Goal: Task Accomplishment & Management: Manage account settings

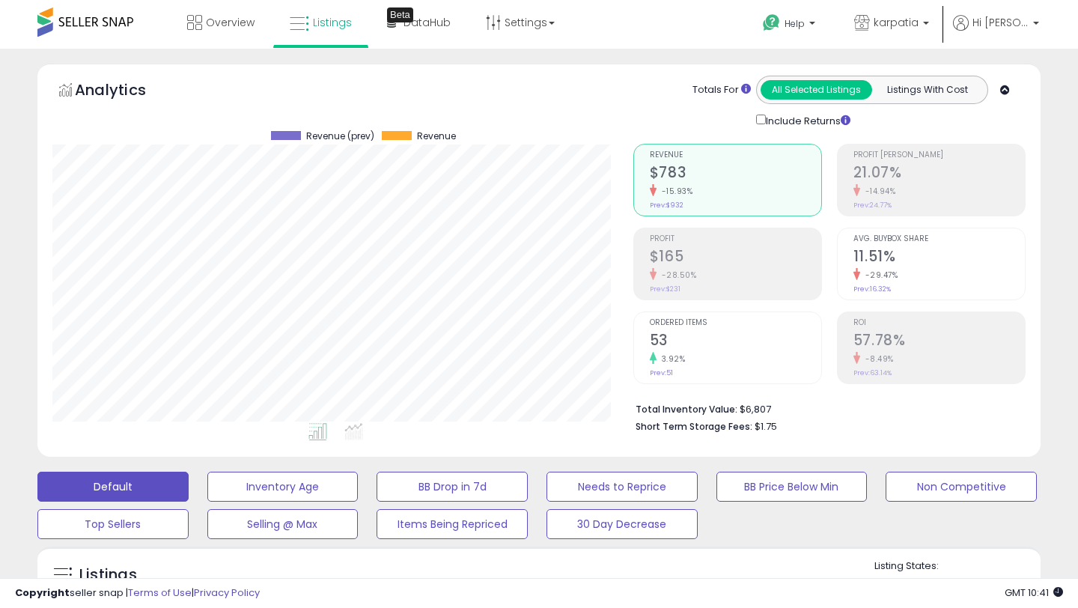
scroll to position [307, 580]
click at [239, 22] on span "Overview" at bounding box center [230, 22] width 49 height 15
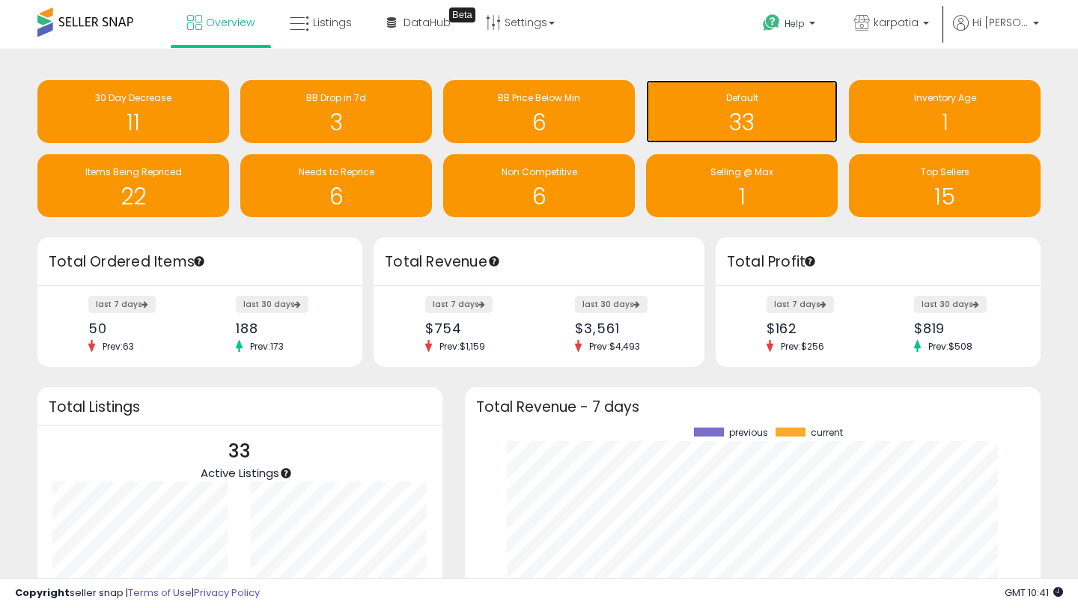
click at [698, 117] on h1 "33" at bounding box center [742, 122] width 177 height 25
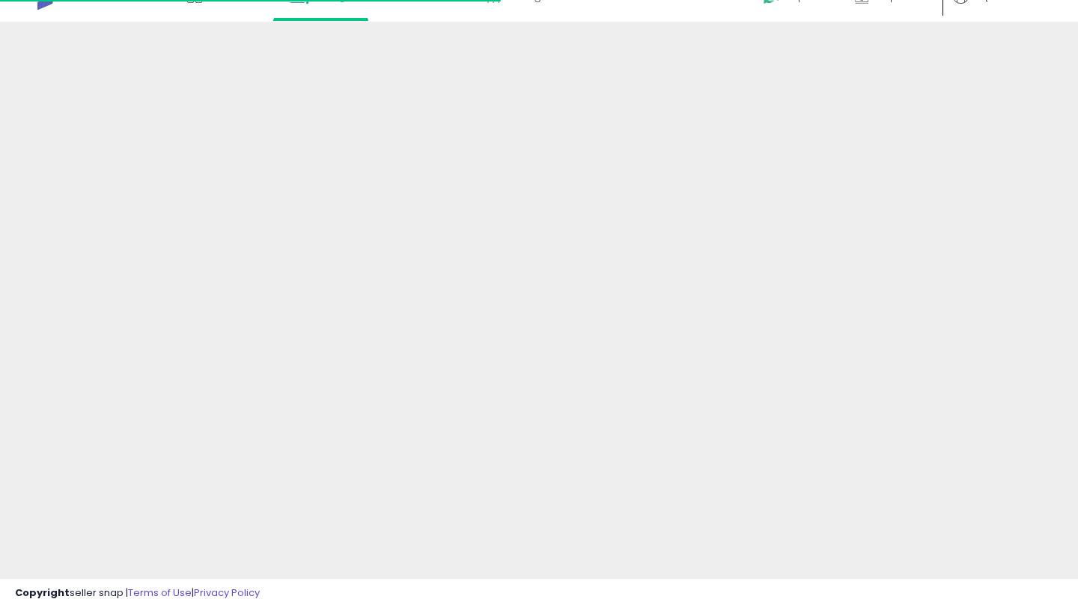
scroll to position [62, 0]
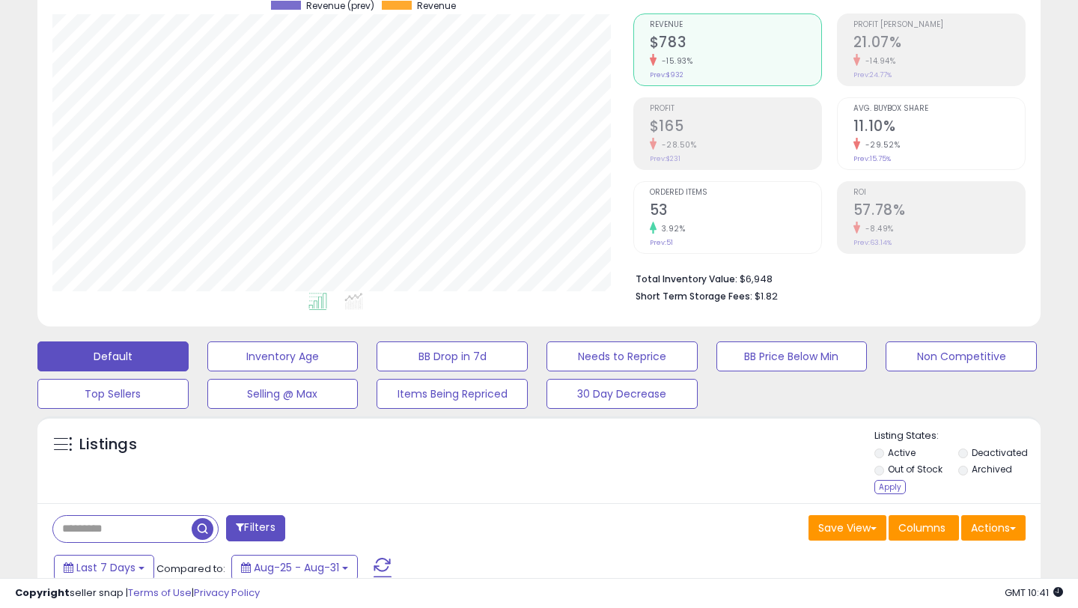
scroll to position [216, 0]
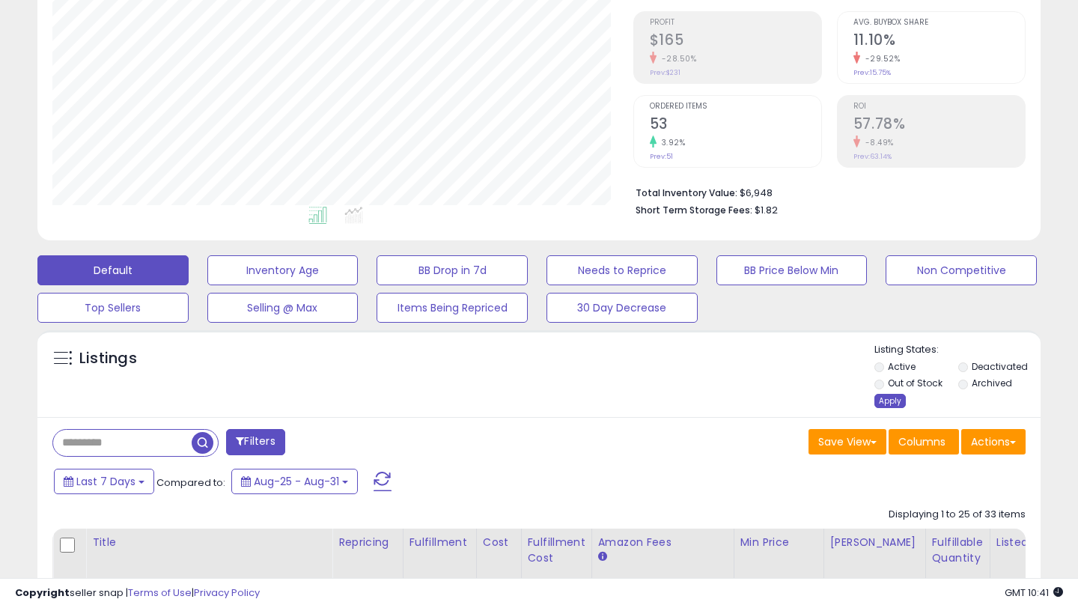
click at [881, 397] on div "Apply" at bounding box center [889, 401] width 31 height 14
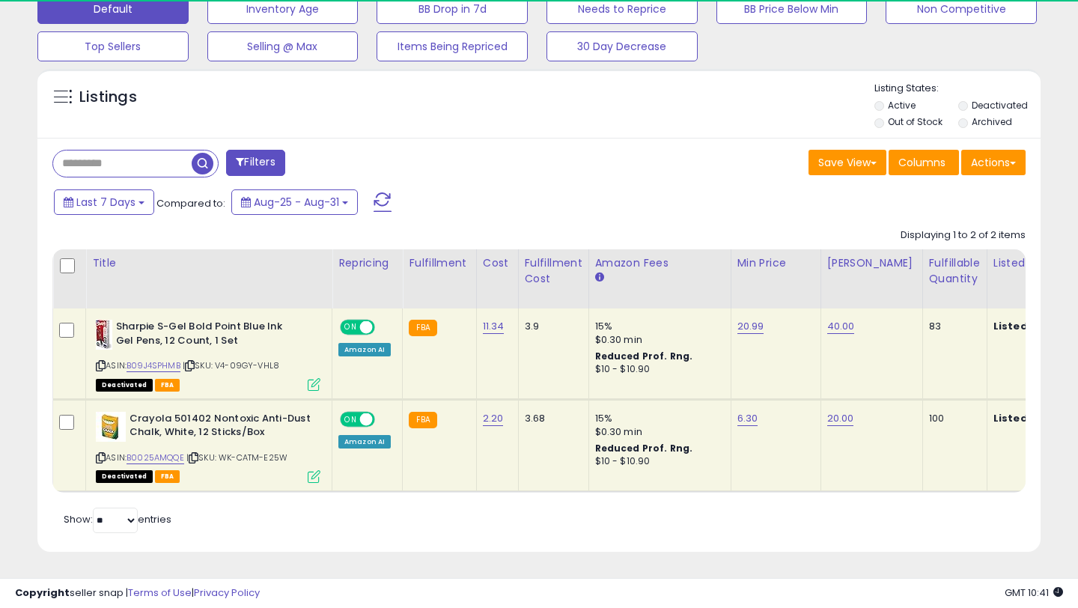
scroll to position [307, 580]
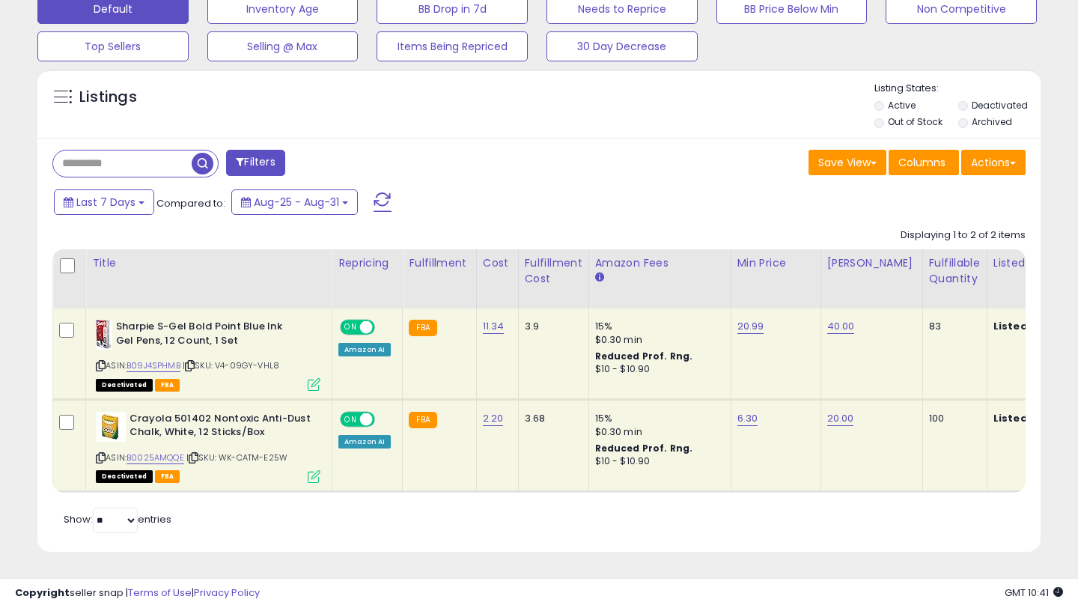
click at [97, 362] on icon at bounding box center [101, 366] width 10 height 8
click at [103, 365] on icon at bounding box center [101, 366] width 10 height 8
click at [100, 459] on icon at bounding box center [101, 458] width 10 height 8
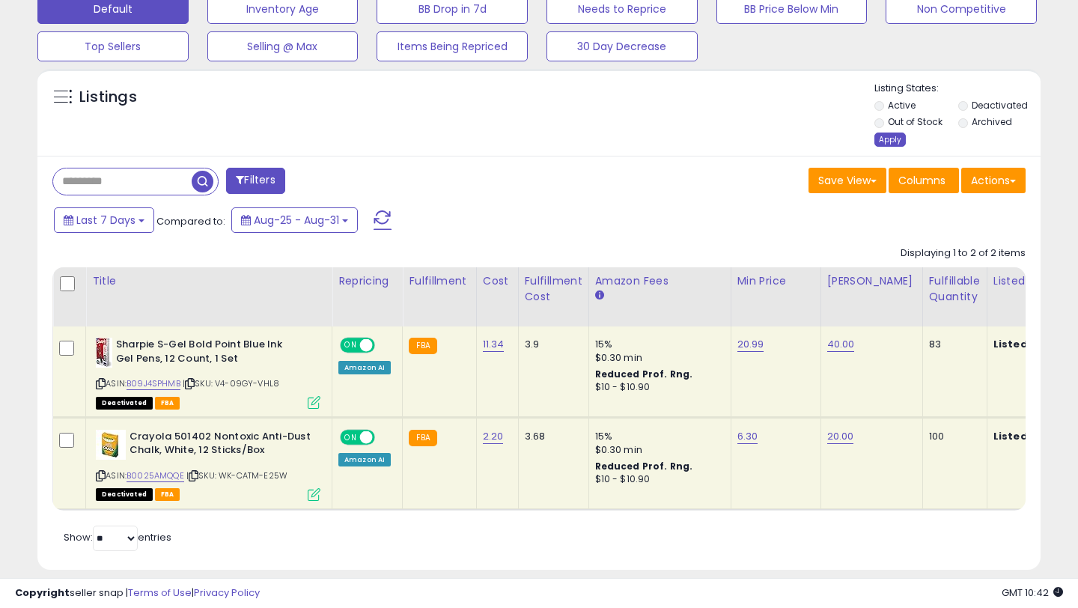
click at [900, 139] on div "Apply" at bounding box center [889, 140] width 31 height 14
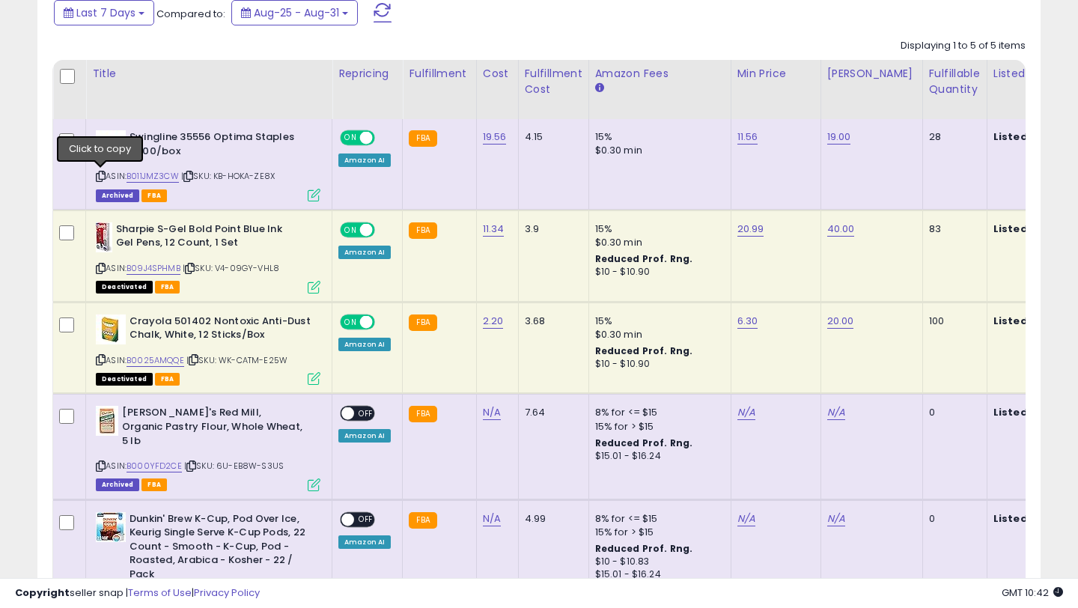
click at [100, 179] on icon at bounding box center [101, 176] width 10 height 8
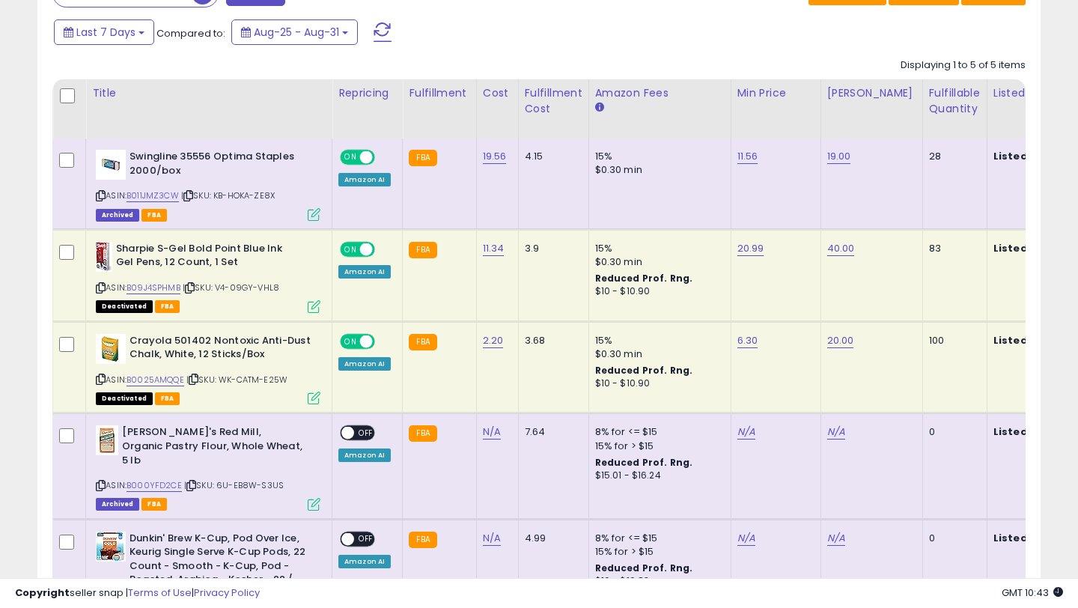
scroll to position [634, 0]
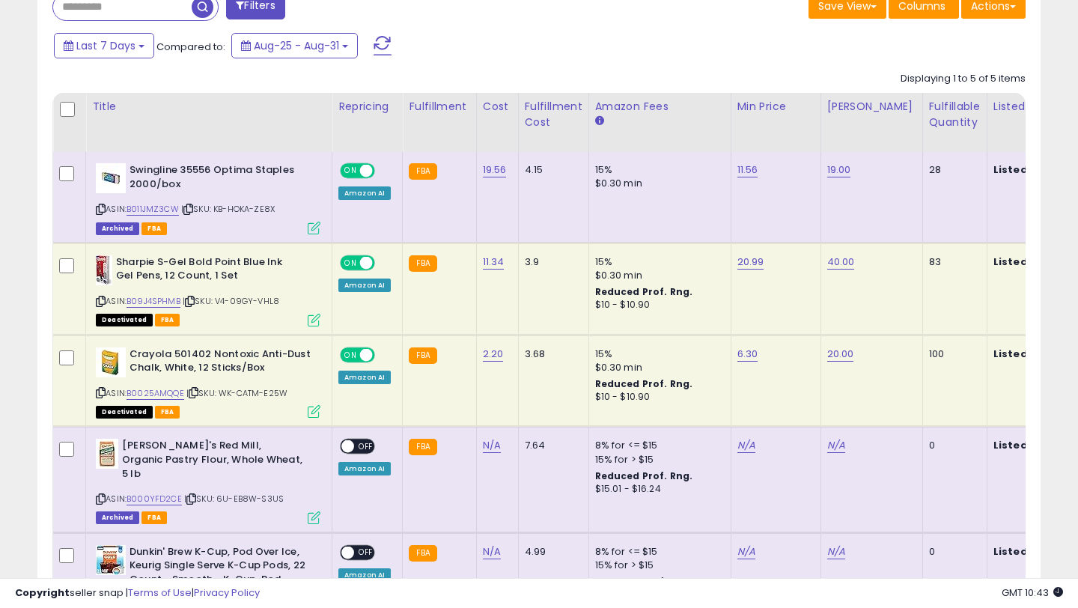
click at [106, 213] on div "ASIN: B011JMZ3CW | SKU: KB-HOKA-ZE8X Archived FBA" at bounding box center [208, 198] width 225 height 70
click at [100, 211] on icon at bounding box center [101, 209] width 10 height 8
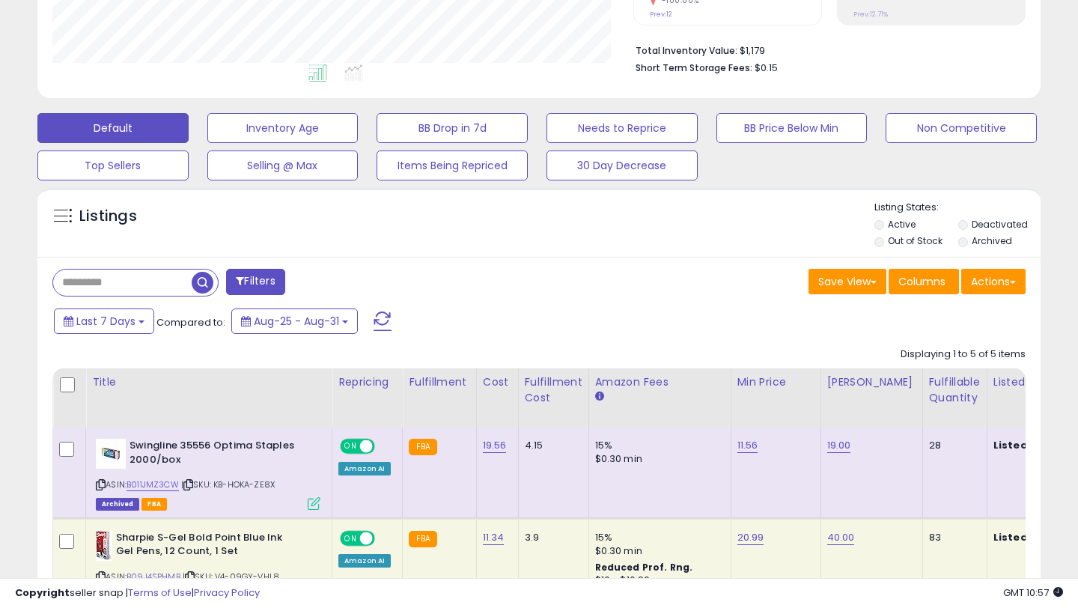
scroll to position [0, 0]
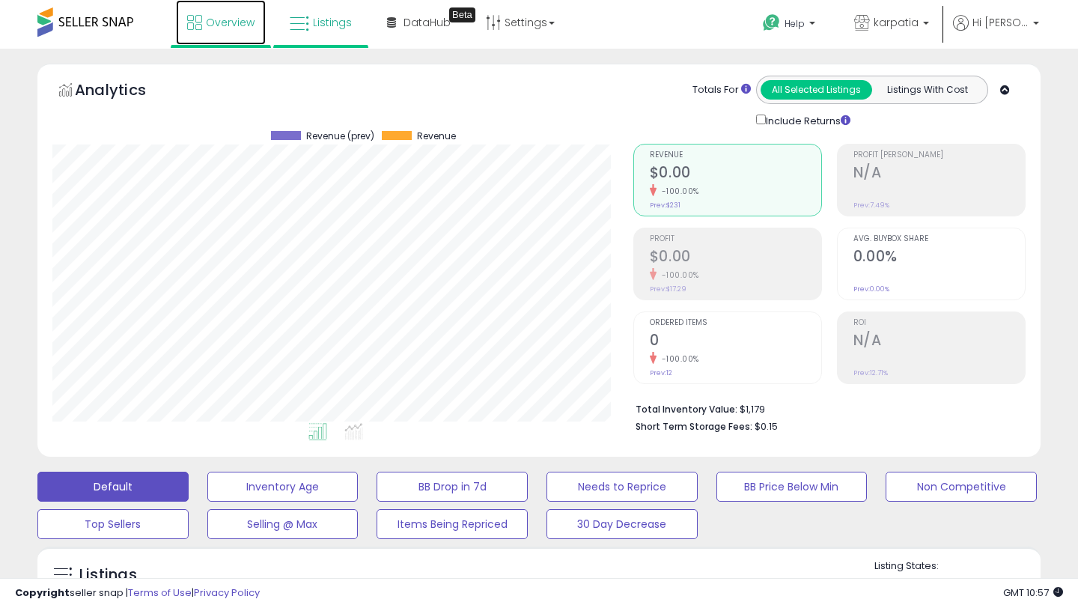
click at [231, 26] on span "Overview" at bounding box center [230, 22] width 49 height 15
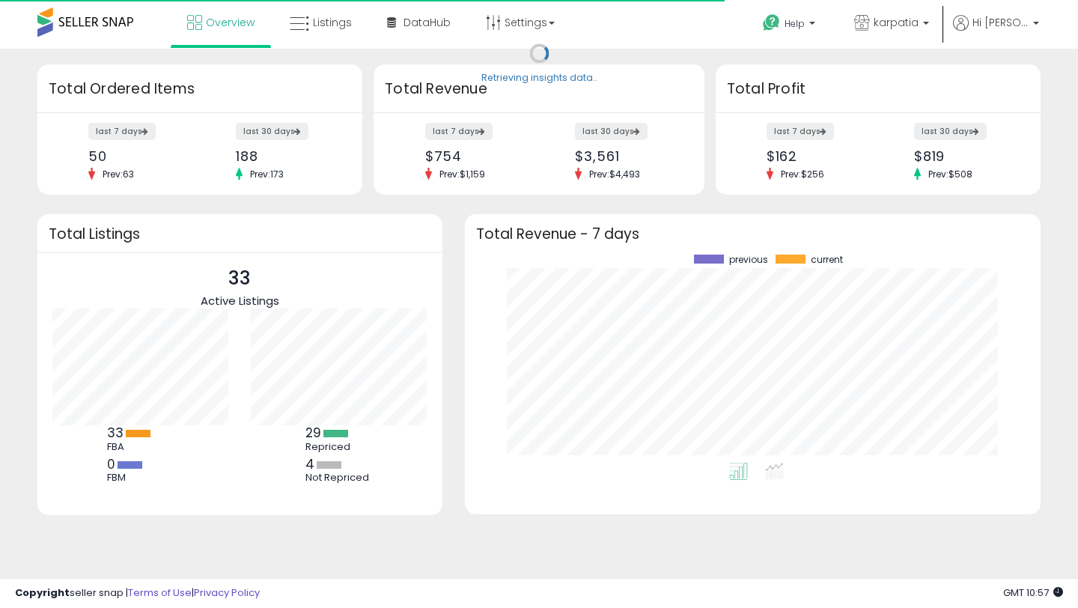
scroll to position [208, 546]
click at [308, 28] on icon at bounding box center [299, 23] width 19 height 19
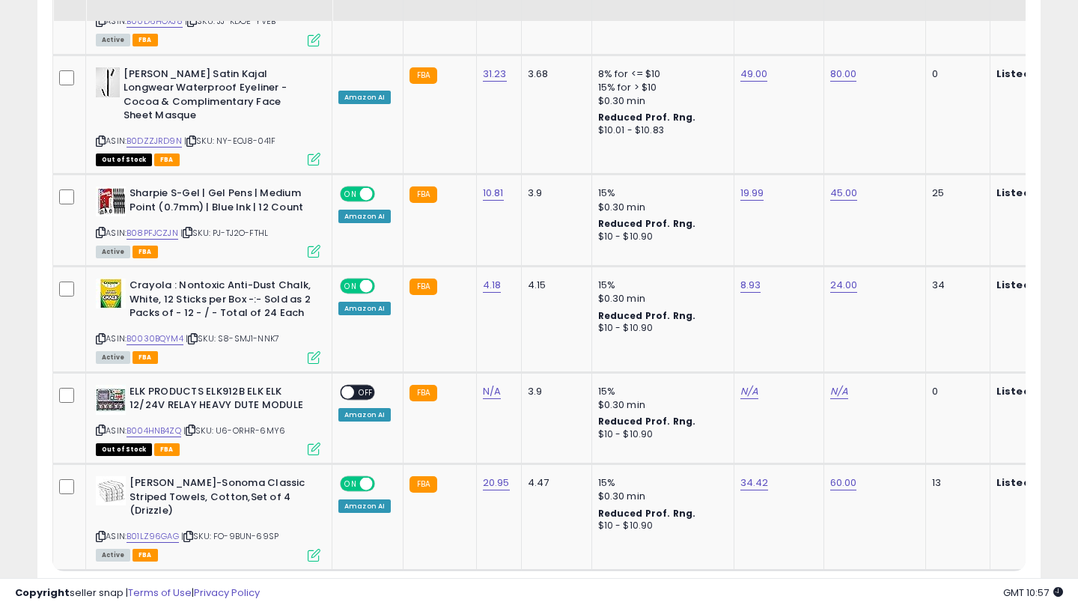
scroll to position [2941, 0]
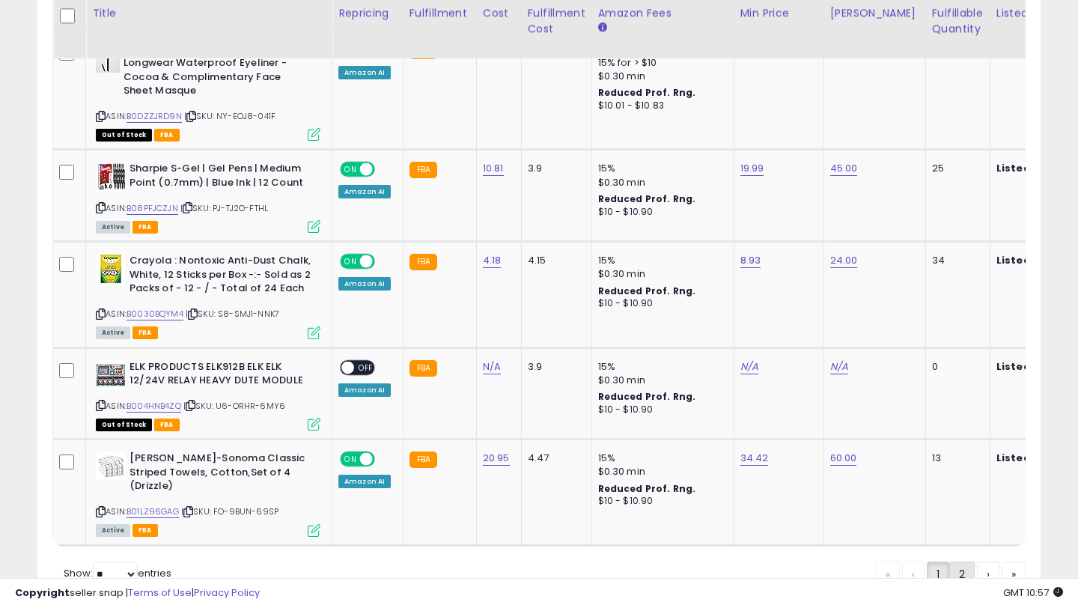
click at [959, 561] on link "2" at bounding box center [961, 573] width 25 height 25
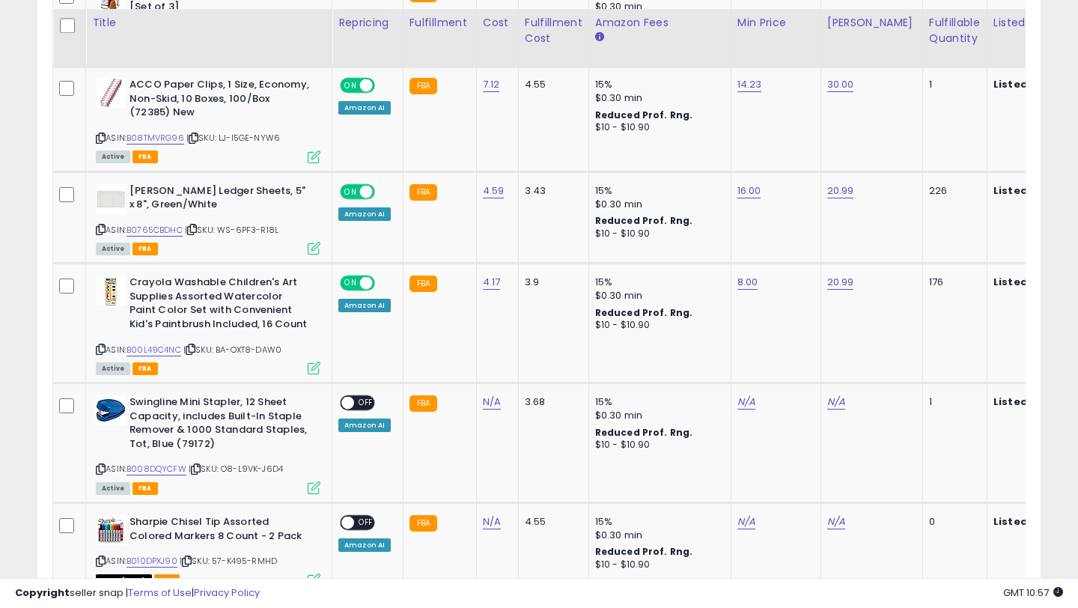
scroll to position [956, 0]
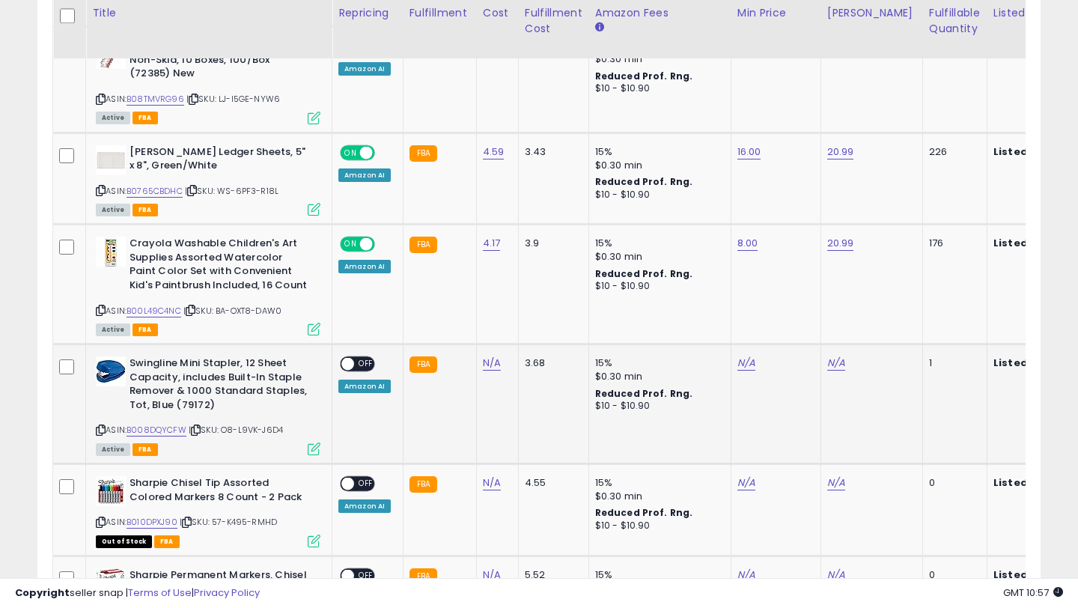
click at [96, 428] on icon at bounding box center [101, 430] width 10 height 8
click at [486, 363] on link "N/A" at bounding box center [492, 363] width 18 height 15
type input "****"
click at [543, 319] on button "submit" at bounding box center [538, 325] width 25 height 22
click at [746, 364] on link "N/A" at bounding box center [746, 363] width 18 height 15
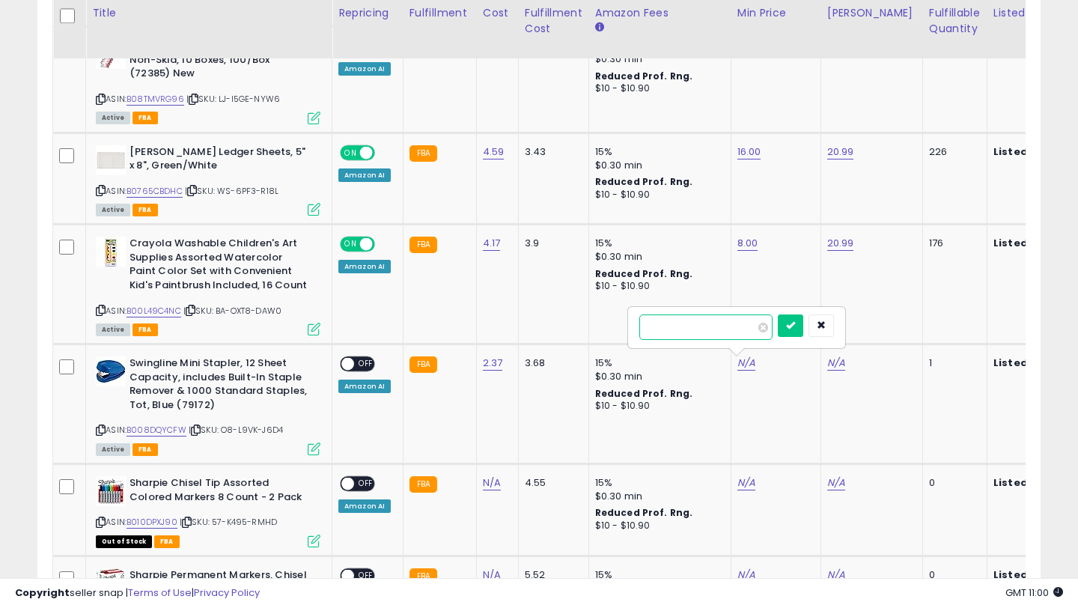
type input "*"
type input "****"
click at [795, 329] on icon "submit" at bounding box center [790, 324] width 9 height 9
click at [836, 365] on link "N/A" at bounding box center [836, 363] width 18 height 15
type input "**"
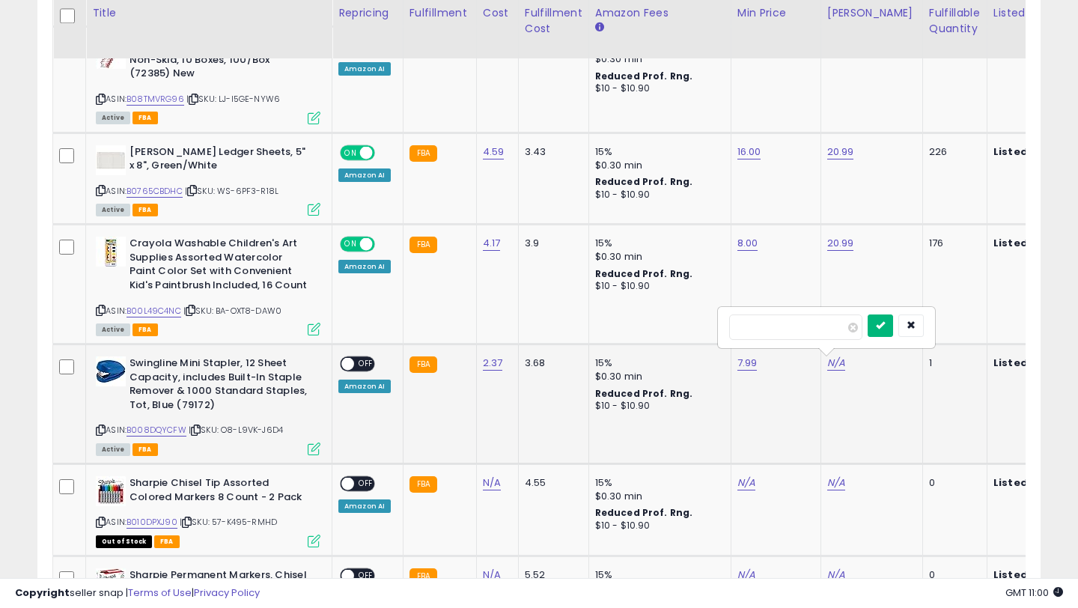
click at [886, 323] on button "submit" at bounding box center [880, 325] width 25 height 22
click at [352, 371] on div "ON OFF" at bounding box center [357, 364] width 35 height 16
click at [357, 362] on span "OFF" at bounding box center [366, 364] width 24 height 13
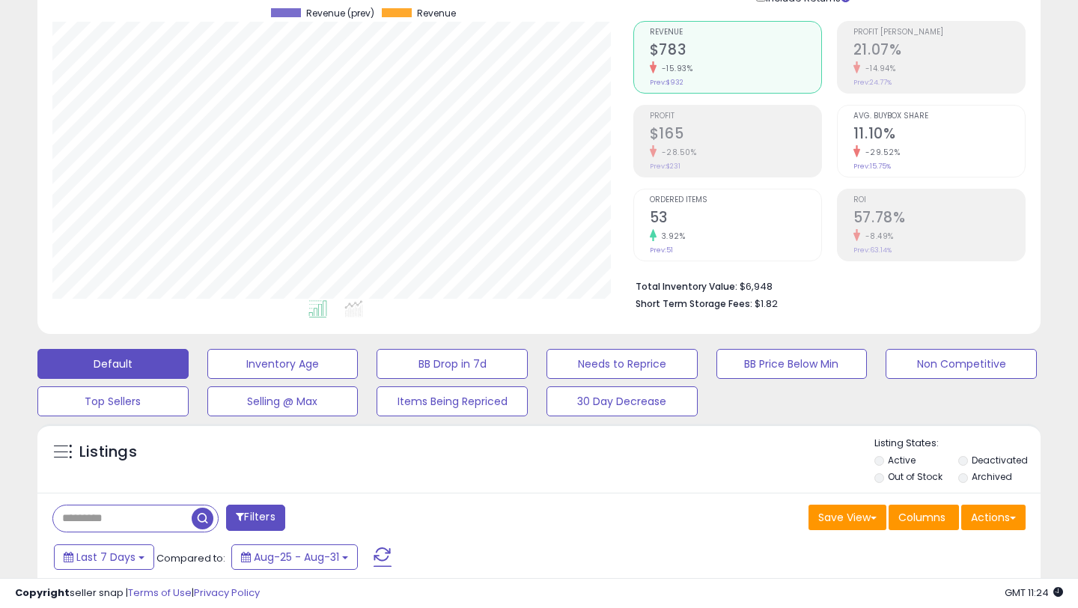
scroll to position [0, 0]
